Goal: Find specific page/section: Find specific page/section

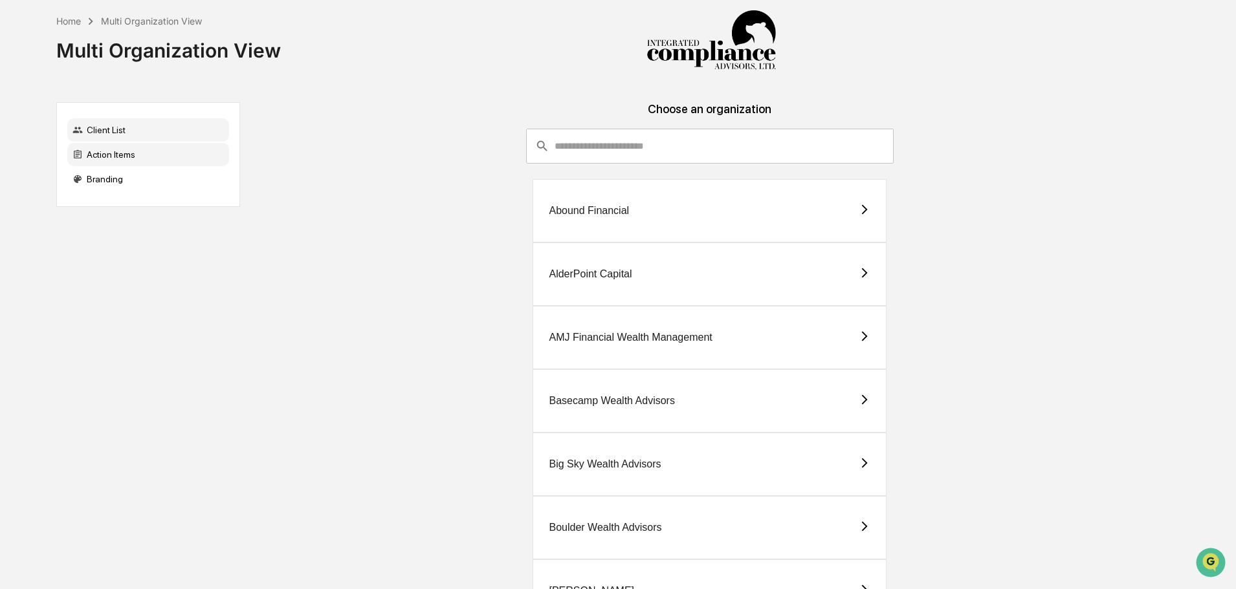
click at [163, 157] on div "Action Items" at bounding box center [148, 154] width 162 height 23
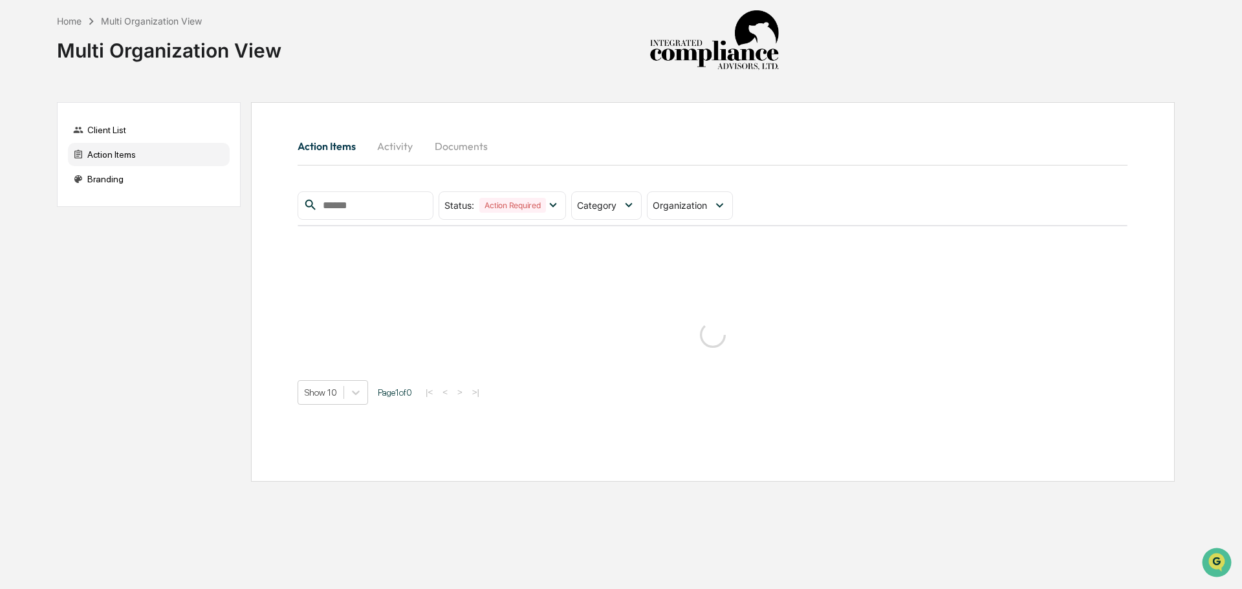
click at [450, 149] on button "Documents" at bounding box center [461, 146] width 74 height 31
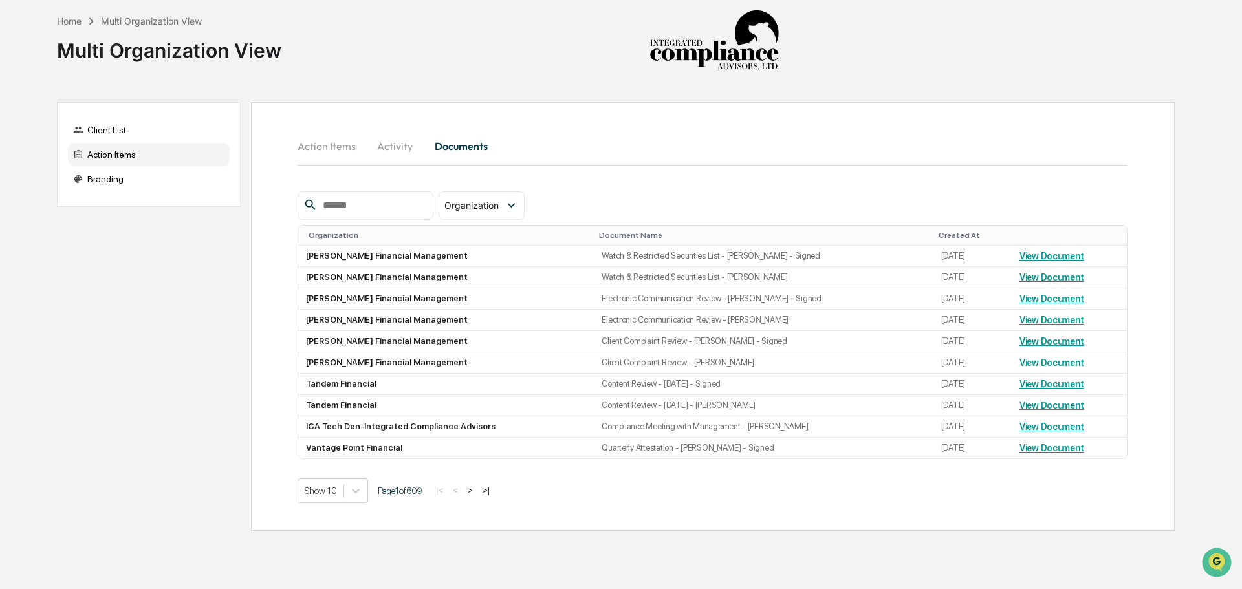
click at [402, 149] on button "Activity" at bounding box center [395, 146] width 58 height 31
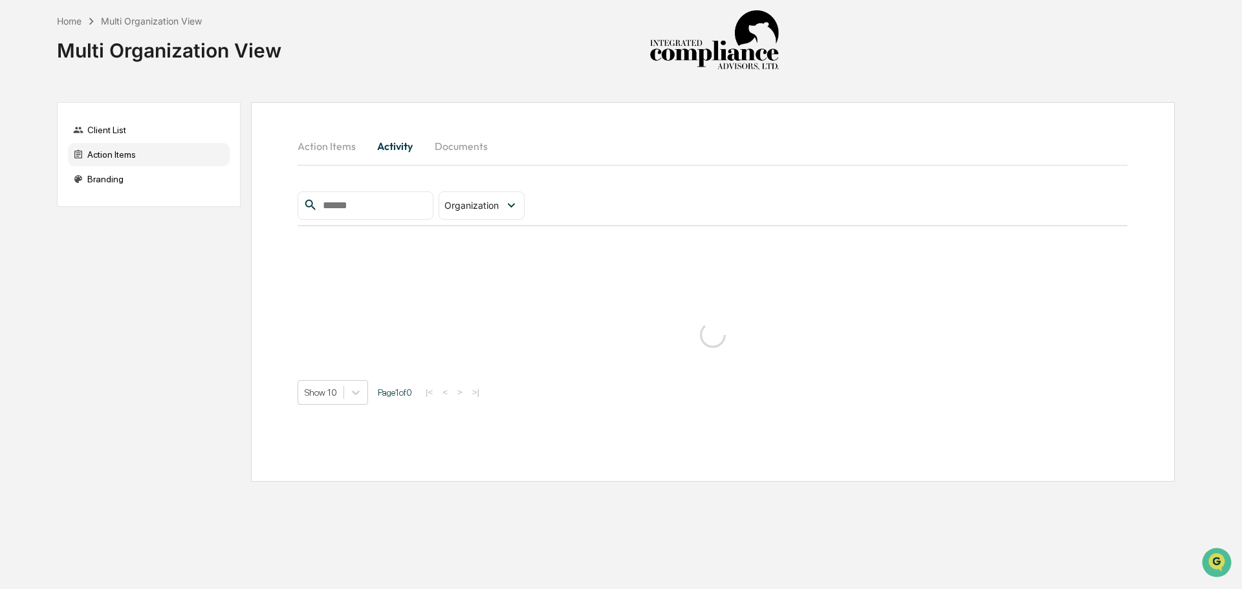
click at [331, 148] on button "Action Items" at bounding box center [332, 146] width 69 height 31
click at [617, 210] on span "Category" at bounding box center [596, 205] width 39 height 11
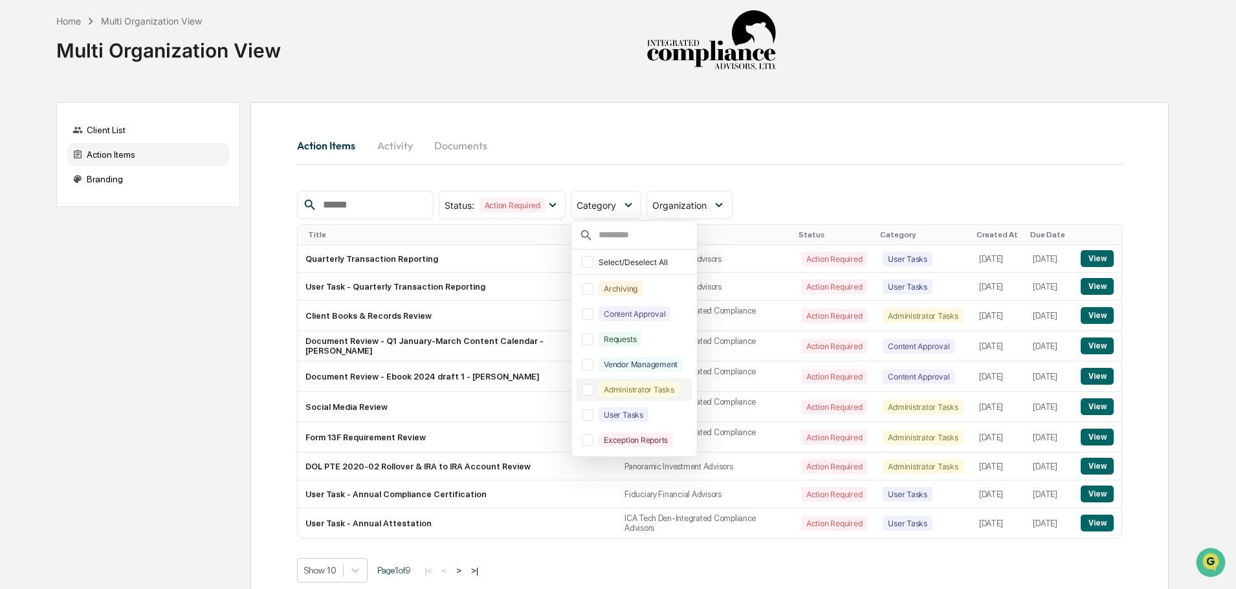
click at [611, 397] on div "Administrator Tasks" at bounding box center [633, 389] width 115 height 23
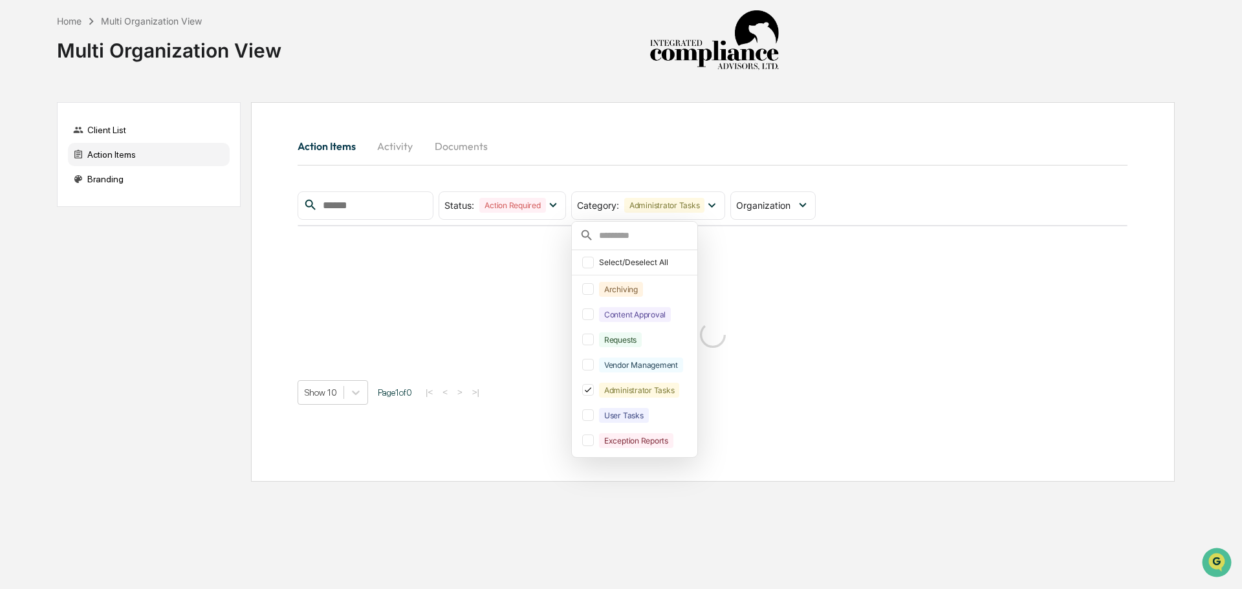
click at [716, 146] on div "Action Items Activity Documents" at bounding box center [713, 146] width 830 height 31
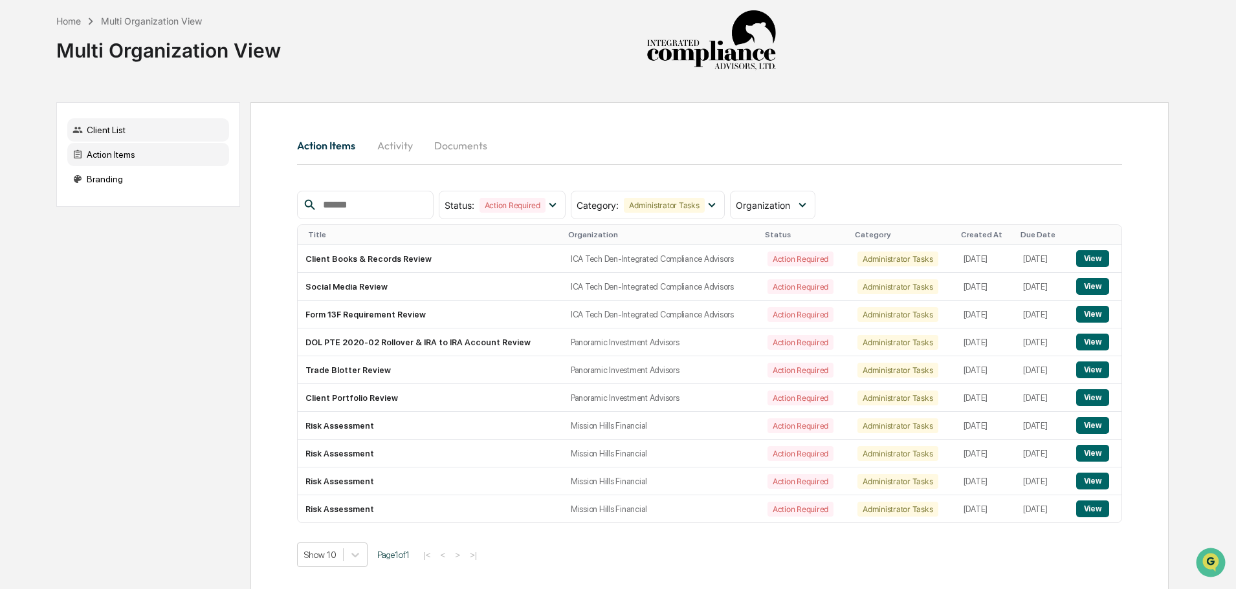
click at [131, 132] on div "Client List" at bounding box center [148, 129] width 162 height 23
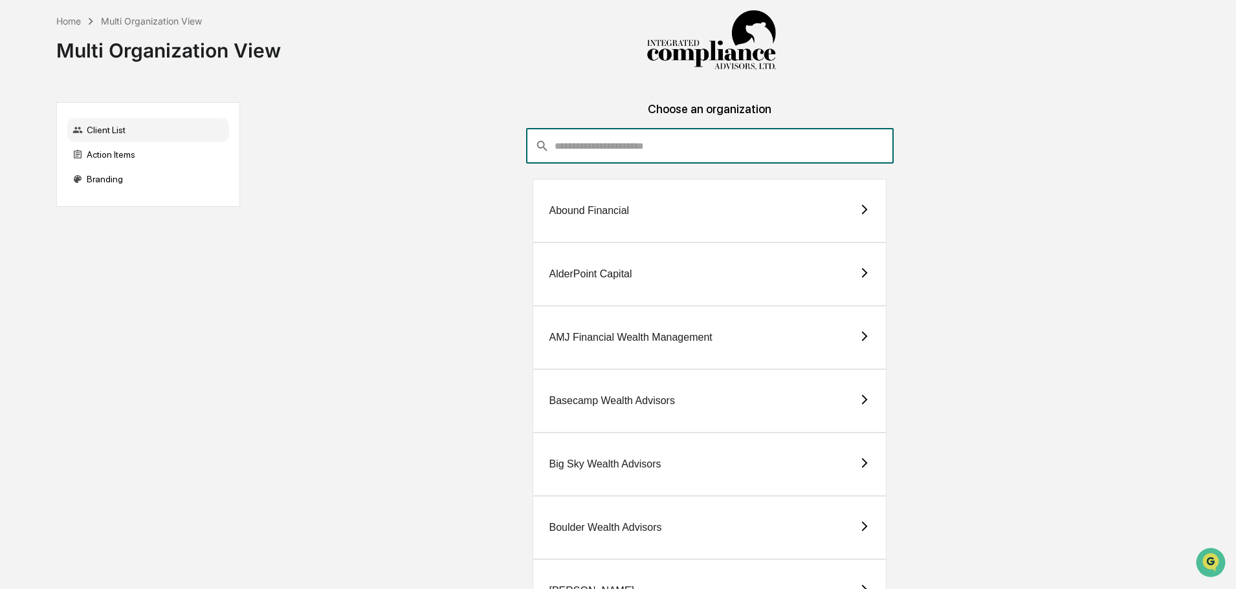
click at [619, 141] on input "consultant-dashboard__filter-organizations-search-bar" at bounding box center [723, 146] width 338 height 35
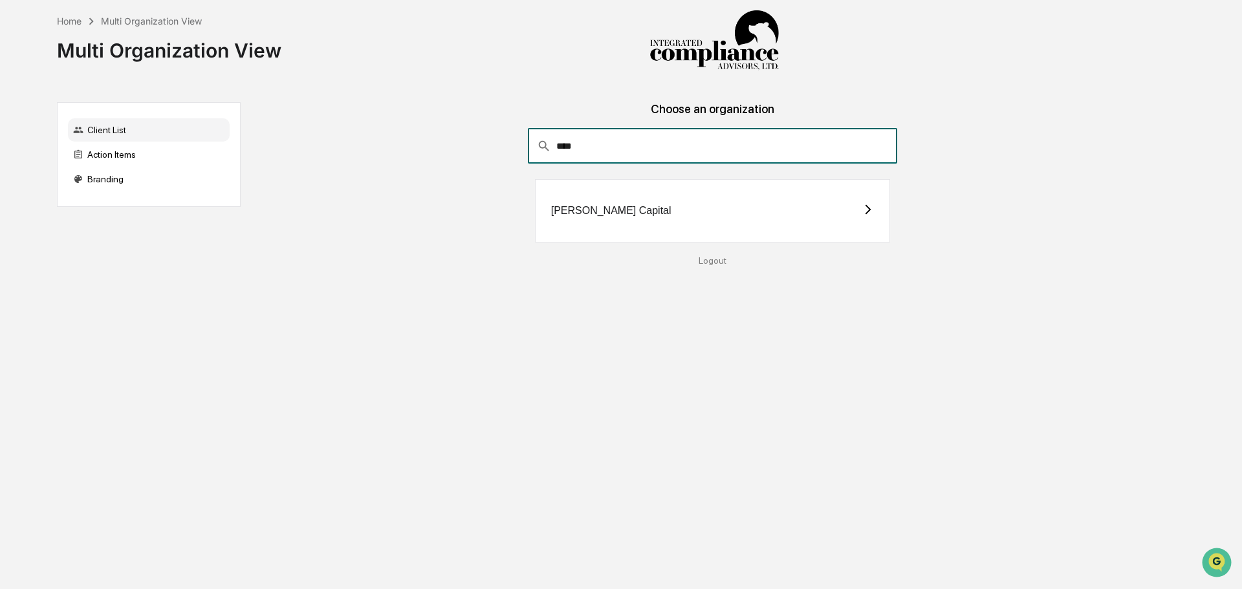
type input "****"
click at [646, 198] on div "[PERSON_NAME] Capital" at bounding box center [713, 210] width 356 height 63
